Goal: Task Accomplishment & Management: Use online tool/utility

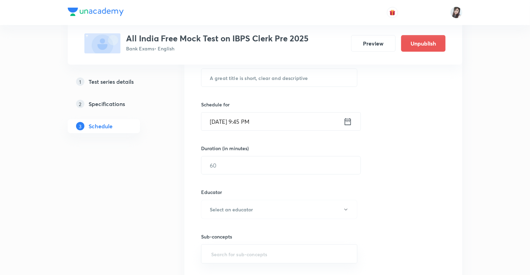
scroll to position [336, 0]
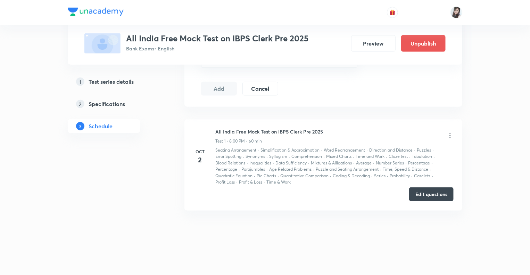
click at [424, 192] on button "Edit questions" at bounding box center [431, 194] width 44 height 14
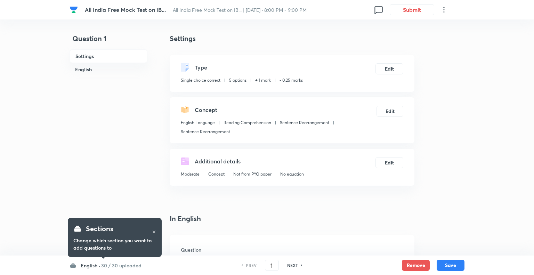
checkbox input "true"
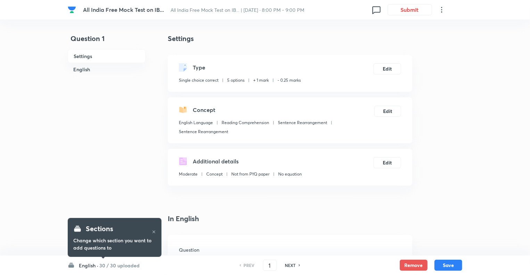
checkbox input "true"
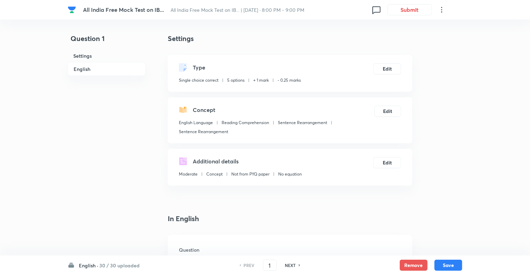
scroll to position [828, 0]
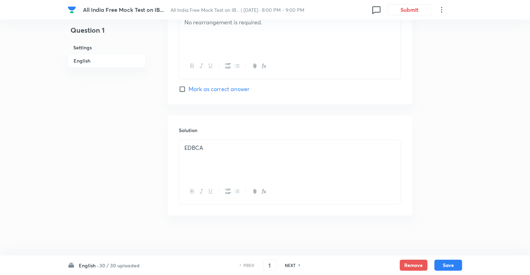
click at [292, 265] on h6 "NEXT" at bounding box center [290, 265] width 11 height 6
type input "2"
checkbox input "false"
click at [292, 265] on h6 "NEXT" at bounding box center [290, 265] width 11 height 6
checkbox input "true"
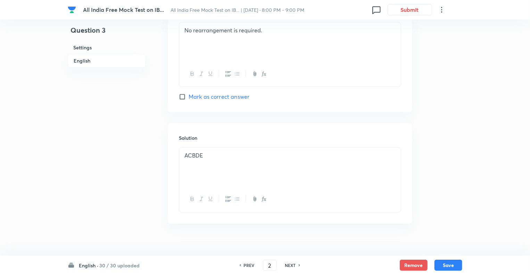
type input "3"
checkbox input "false"
checkbox input "true"
click at [292, 265] on h6 "NEXT" at bounding box center [290, 265] width 11 height 6
type input "4"
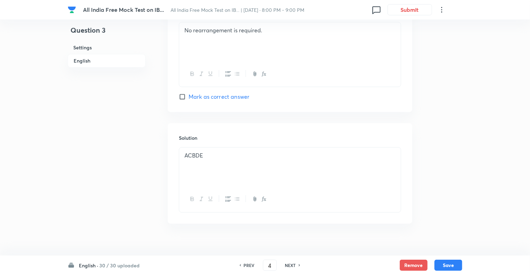
checkbox input "false"
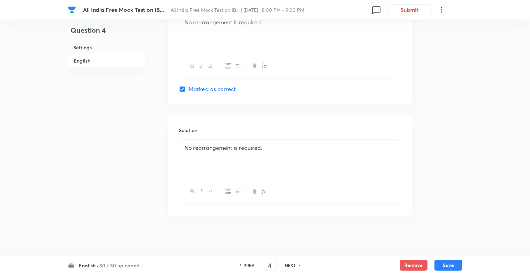
checkbox input "true"
click at [292, 265] on h6 "NEXT" at bounding box center [290, 265] width 11 height 6
type input "5"
checkbox input "false"
click at [292, 265] on h6 "NEXT" at bounding box center [290, 265] width 11 height 6
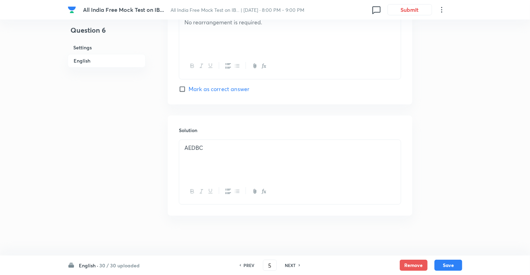
checkbox input "true"
type input "6"
checkbox input "false"
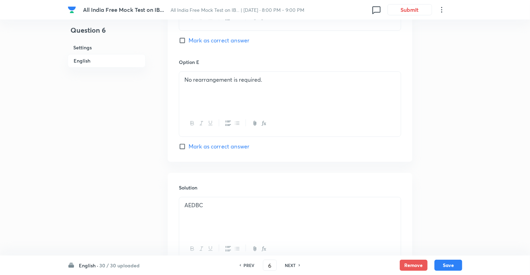
click at [292, 265] on h6 "NEXT" at bounding box center [290, 265] width 11 height 6
checkbox input "true"
type input "7"
checkbox input "false"
click at [292, 265] on h6 "NEXT" at bounding box center [290, 265] width 11 height 6
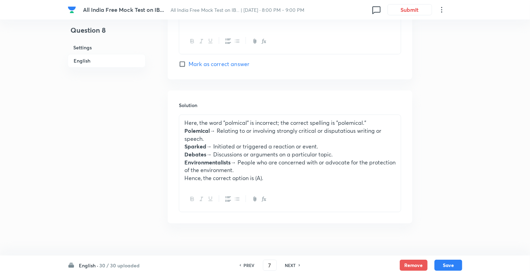
checkbox input "true"
type input "8"
click at [292, 265] on h6 "NEXT" at bounding box center [290, 265] width 11 height 6
checkbox input "true"
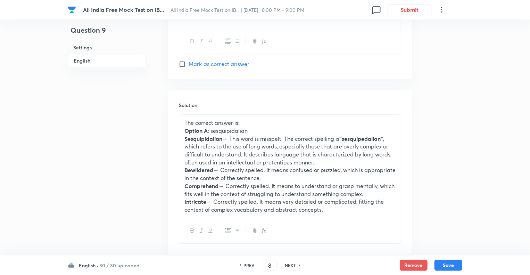
type input "9"
checkbox input "true"
click at [292, 265] on h6 "NEXT" at bounding box center [290, 265] width 11 height 6
type input "10"
checkbox input "false"
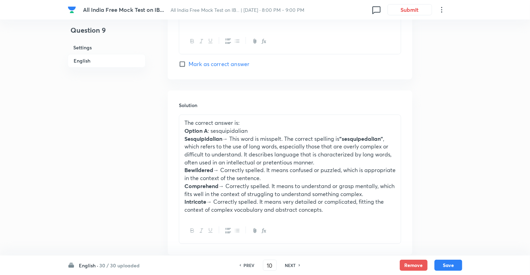
checkbox input "true"
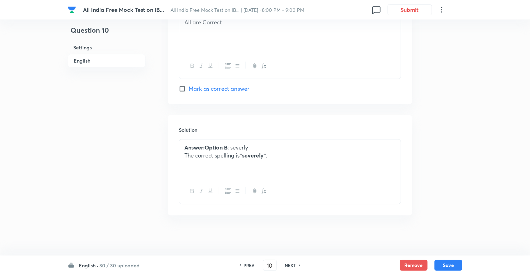
click at [292, 265] on h6 "NEXT" at bounding box center [290, 265] width 11 height 6
type input "11"
checkbox input "false"
checkbox input "true"
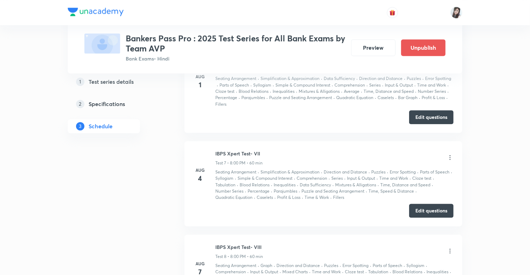
scroll to position [951, 0]
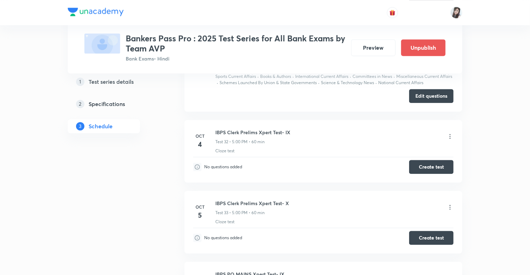
scroll to position [3452, 0]
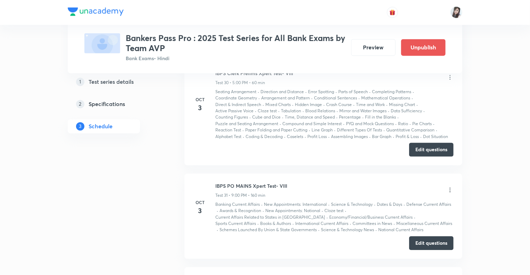
scroll to position [3285, 0]
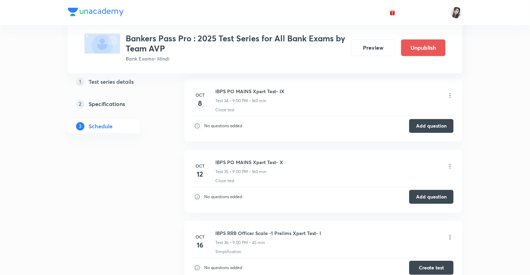
scroll to position [3633, 0]
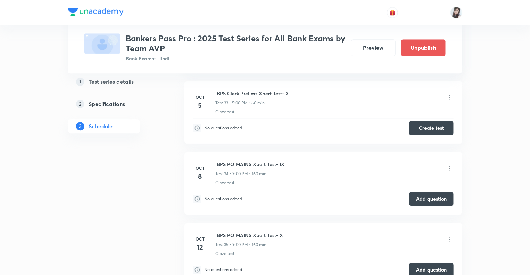
scroll to position [3563, 0]
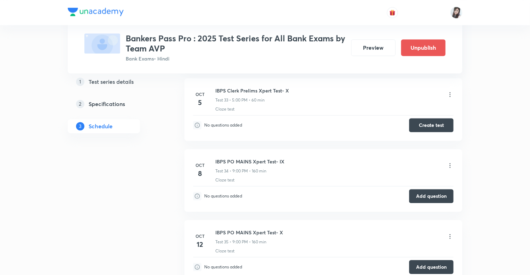
click at [449, 233] on icon at bounding box center [450, 236] width 7 height 7
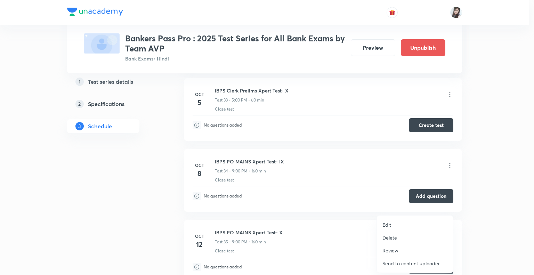
click at [384, 225] on p "Edit" at bounding box center [386, 224] width 9 height 7
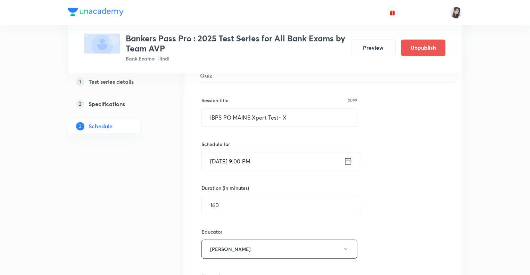
scroll to position [3424, 0]
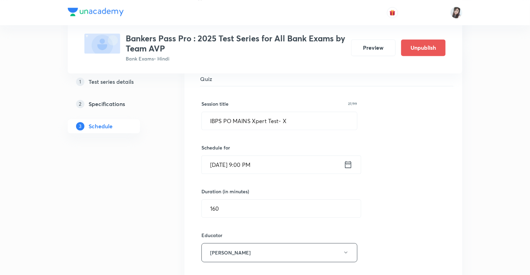
click at [347, 159] on icon at bounding box center [348, 164] width 9 height 10
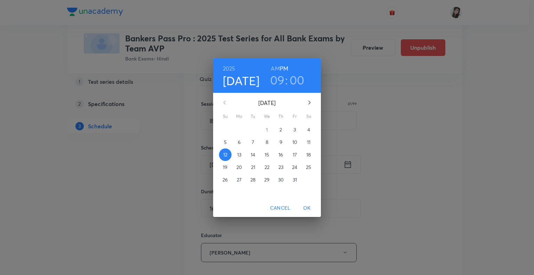
click at [307, 141] on p "11" at bounding box center [308, 142] width 3 height 7
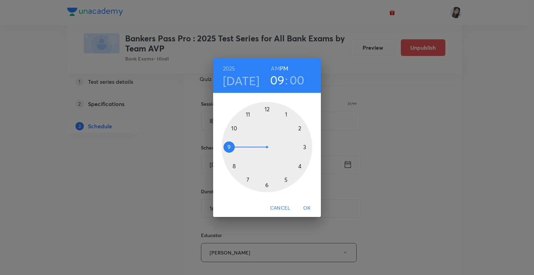
click at [306, 205] on span "OK" at bounding box center [306, 208] width 17 height 9
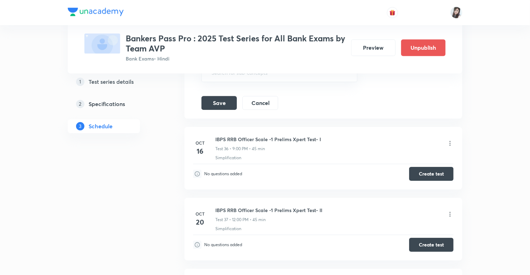
scroll to position [3702, 0]
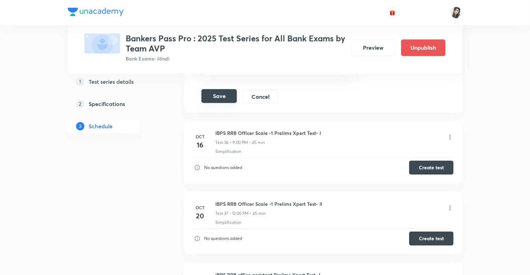
click at [220, 89] on button "Save" at bounding box center [219, 96] width 35 height 14
click at [220, 90] on button "Save" at bounding box center [219, 97] width 35 height 14
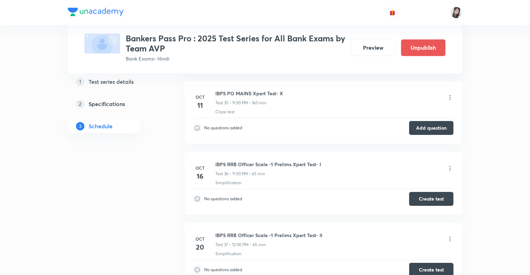
click at [335, 42] on h3 "Bankers Pass Pro : 2025 Test Series for All Bank Exams by Team AVP" at bounding box center [236, 43] width 220 height 20
